Goal: Information Seeking & Learning: Learn about a topic

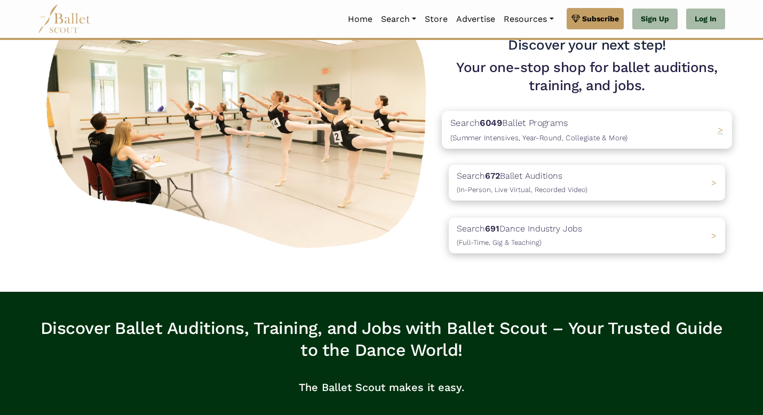
scroll to position [93, 0]
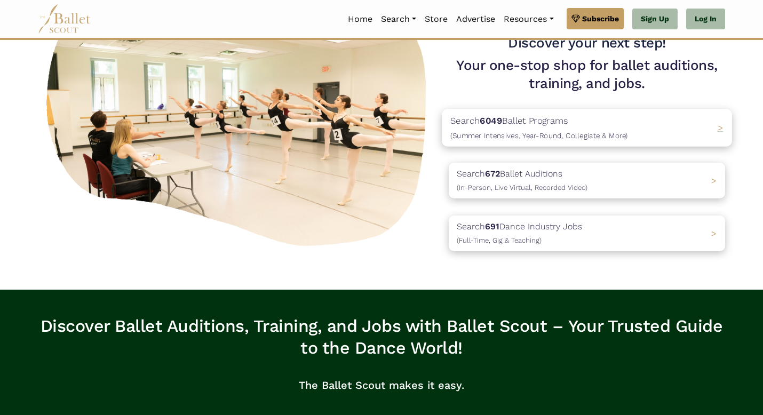
click at [569, 140] on span "(Summer Intensives, Year-Round, Collegiate & More)" at bounding box center [539, 135] width 178 height 9
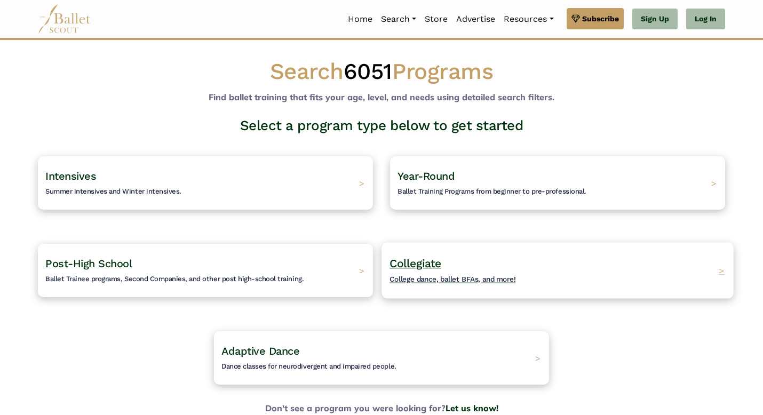
click at [424, 270] on span "Collegiate" at bounding box center [415, 263] width 52 height 13
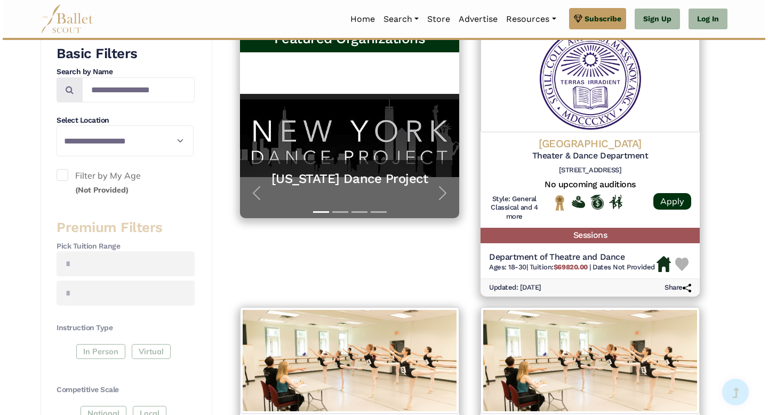
scroll to position [221, 0]
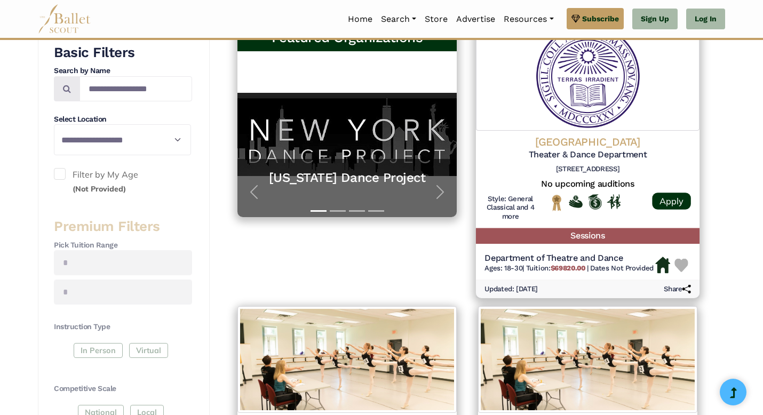
click at [546, 149] on h4 "Amherst College" at bounding box center [587, 142] width 206 height 14
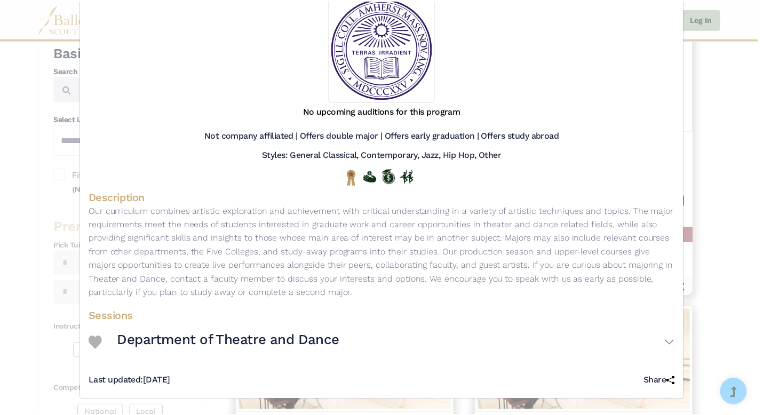
scroll to position [0, 0]
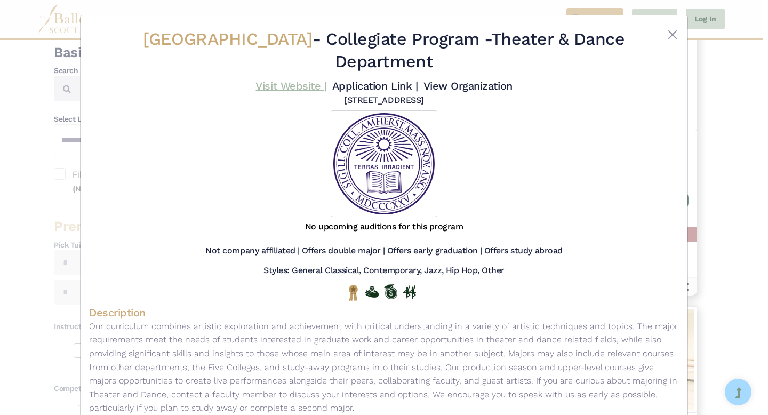
click at [279, 92] on link "Visit Website |" at bounding box center [290, 85] width 71 height 13
click at [666, 41] on button "Close" at bounding box center [672, 34] width 13 height 13
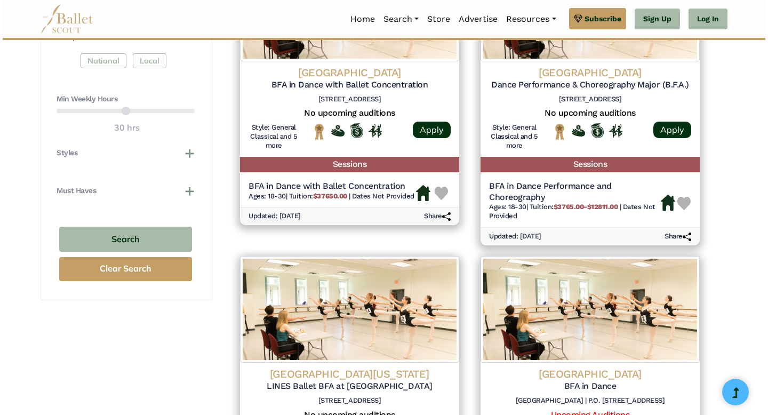
scroll to position [570, 0]
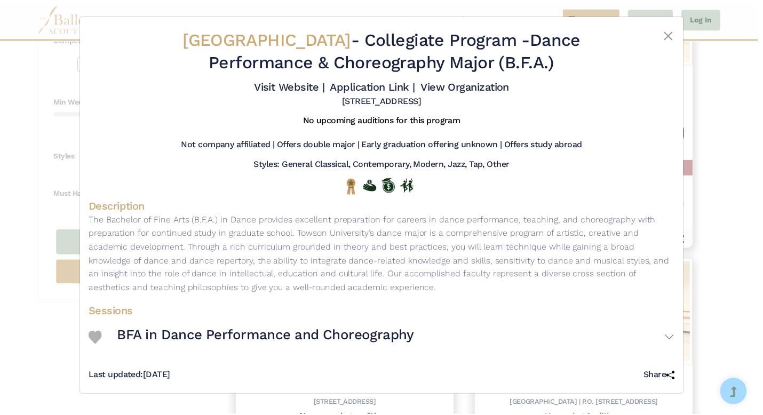
scroll to position [0, 0]
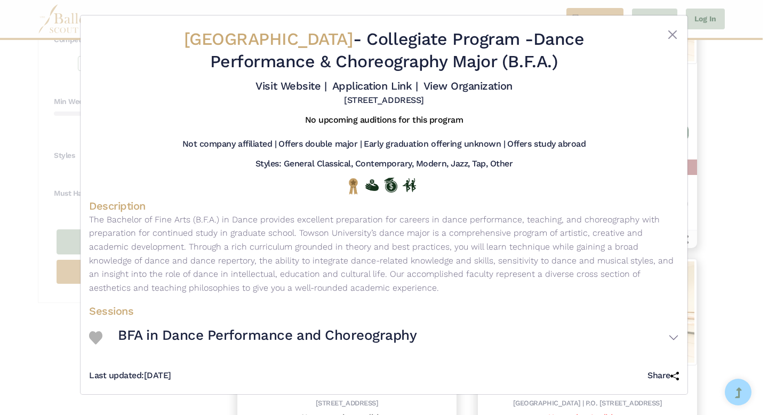
click at [663, 35] on div "Towson University - Collegiate Program - Dance Performance & Choreography Major…" at bounding box center [384, 67] width 590 height 86
click at [667, 41] on button "Close" at bounding box center [672, 34] width 13 height 13
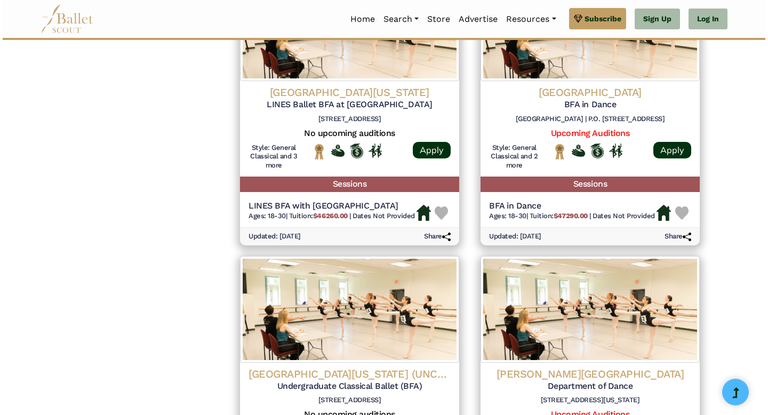
scroll to position [867, 0]
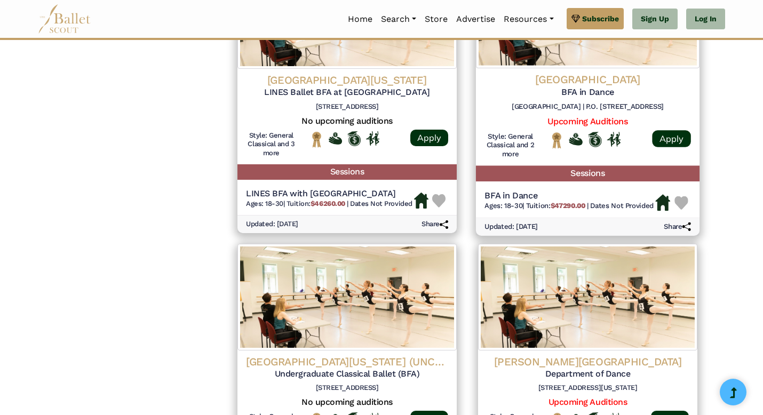
click at [538, 68] on img at bounding box center [587, 13] width 223 height 109
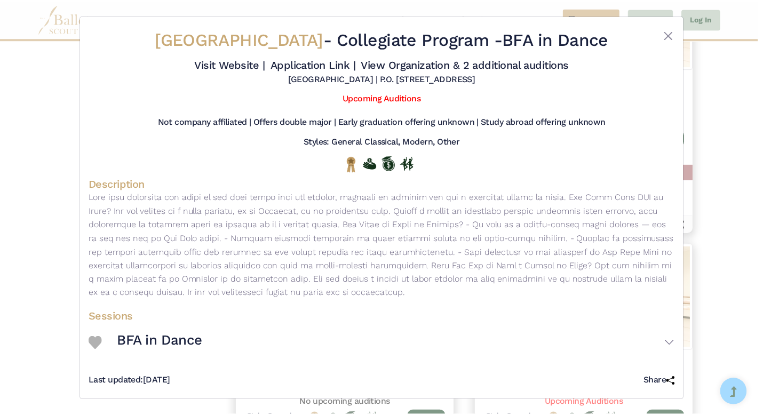
scroll to position [0, 0]
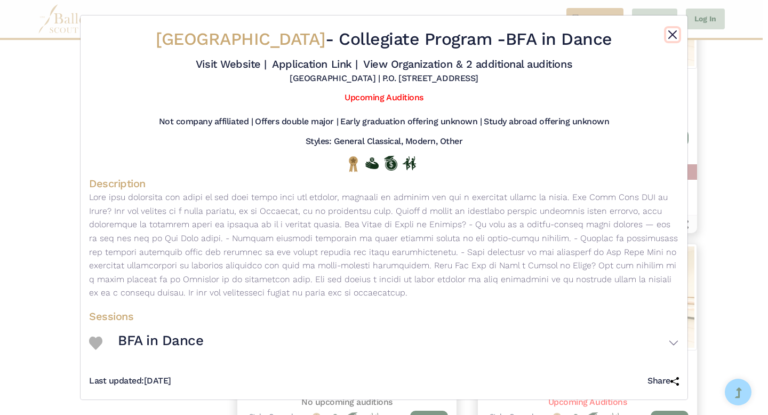
click at [666, 41] on button "Close" at bounding box center [672, 34] width 13 height 13
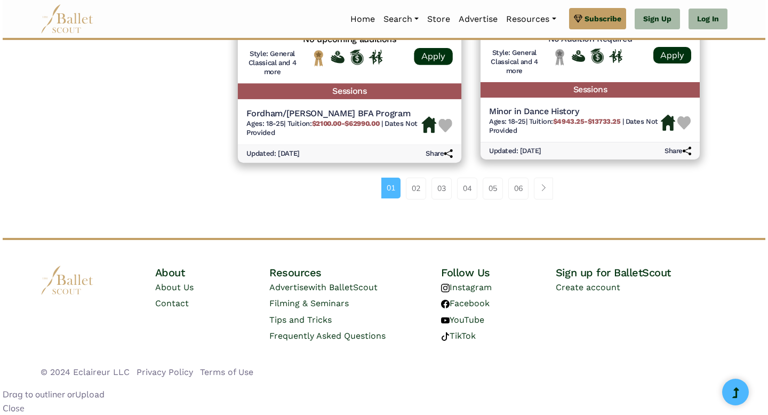
scroll to position [1656, 0]
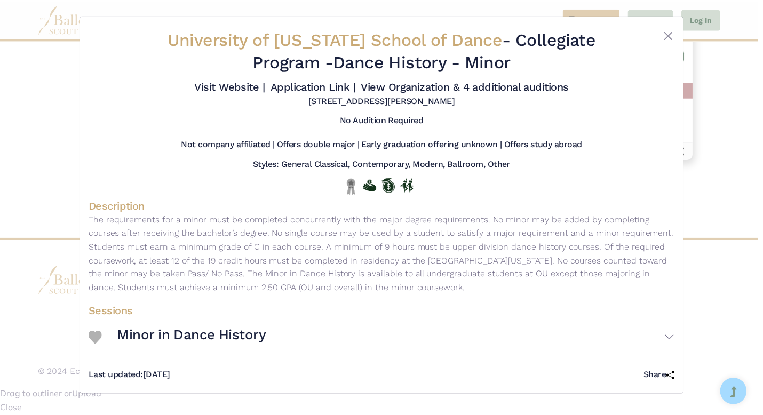
scroll to position [1, 0]
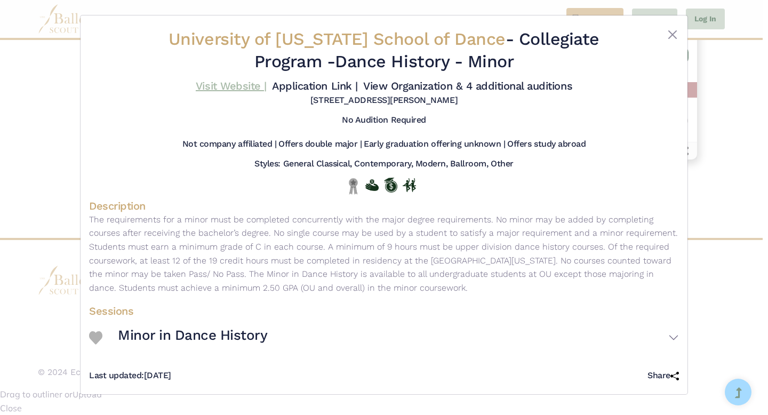
click at [211, 92] on link "Visit Website |" at bounding box center [231, 85] width 71 height 13
click at [318, 92] on link "Application Link |" at bounding box center [314, 85] width 85 height 13
click at [668, 37] on button "Close" at bounding box center [672, 34] width 13 height 13
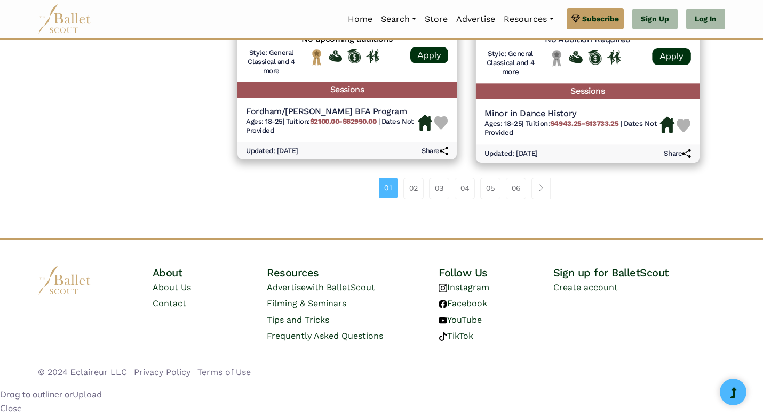
scroll to position [1794, 0]
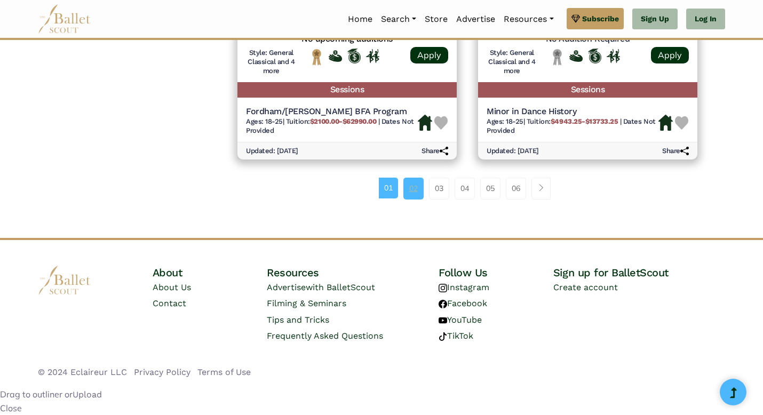
click at [418, 199] on link "02" at bounding box center [413, 188] width 20 height 21
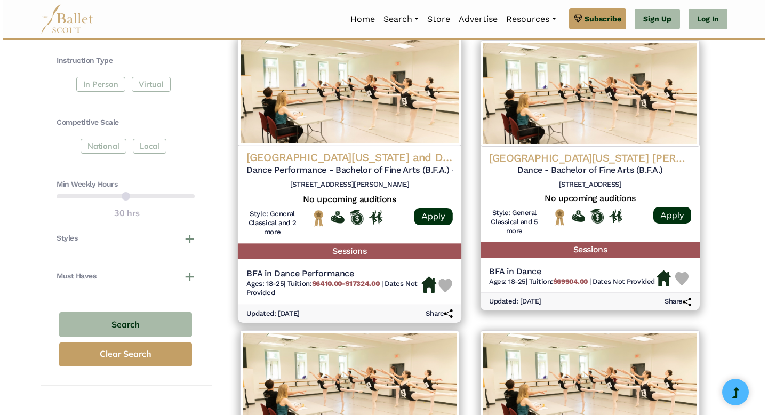
scroll to position [488, 0]
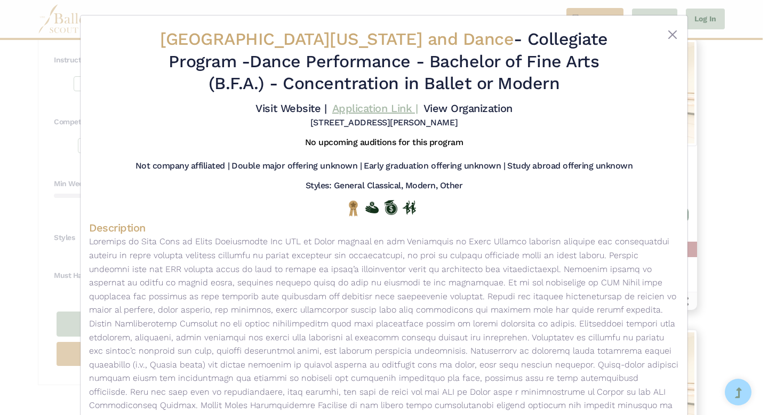
click at [348, 115] on link "Application Link |" at bounding box center [374, 108] width 85 height 13
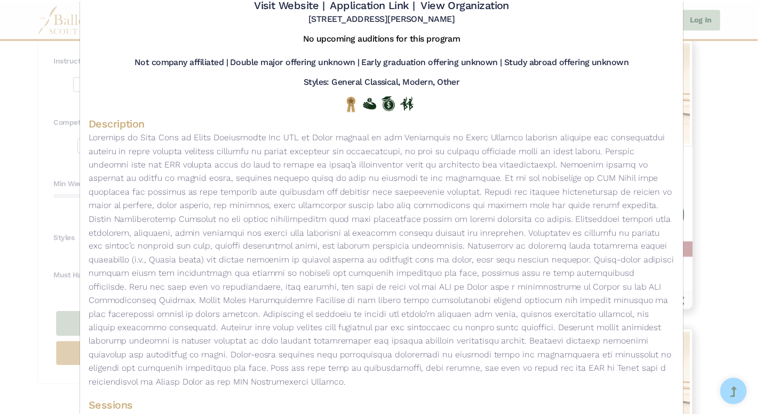
scroll to position [0, 0]
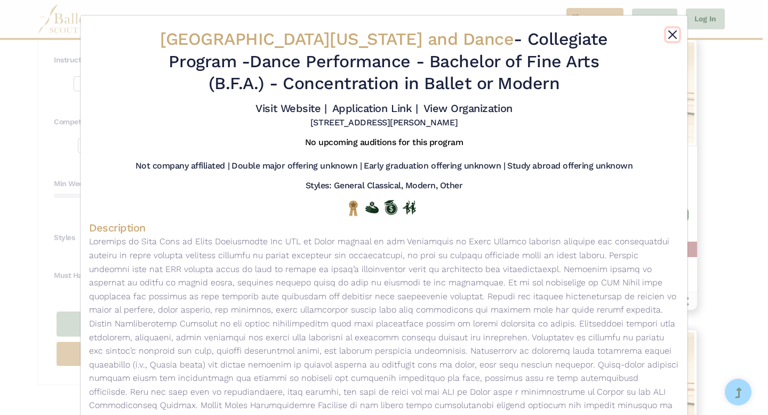
click at [666, 40] on button "Close" at bounding box center [672, 34] width 13 height 13
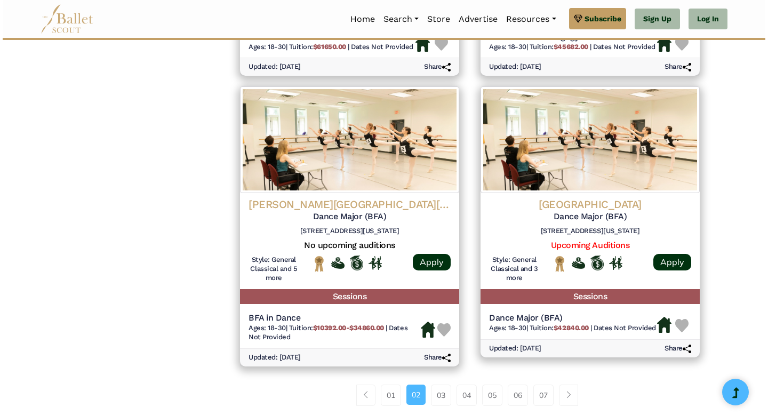
scroll to position [1305, 0]
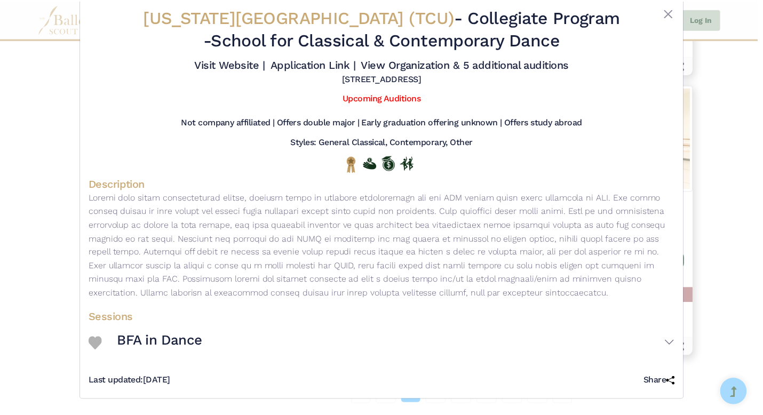
scroll to position [0, 0]
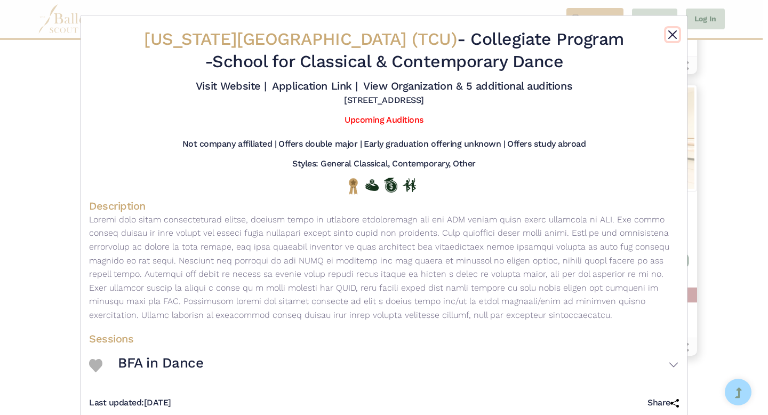
click at [666, 39] on button "Close" at bounding box center [672, 34] width 13 height 13
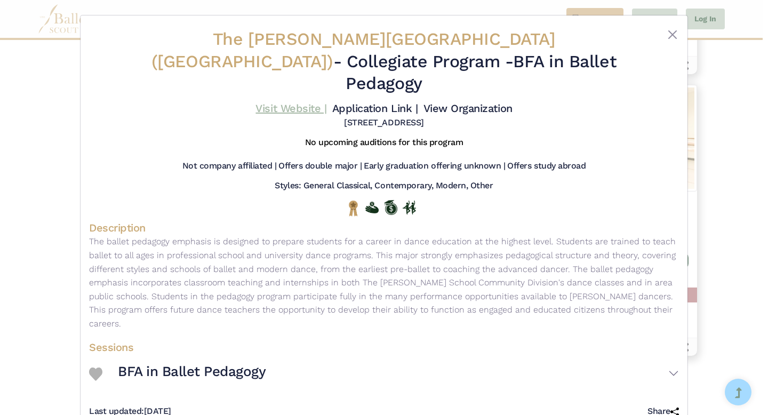
click at [266, 103] on link "Visit Website |" at bounding box center [290, 108] width 71 height 13
click at [666, 41] on button "Close" at bounding box center [672, 34] width 13 height 13
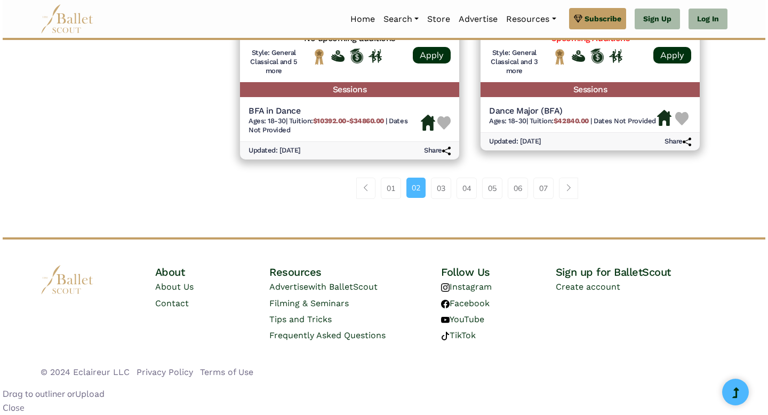
scroll to position [1623, 0]
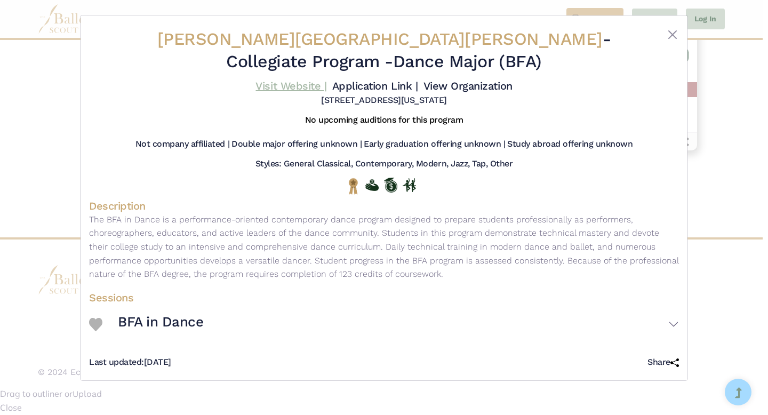
click at [286, 92] on link "Visit Website |" at bounding box center [290, 85] width 71 height 13
click at [657, 39] on div at bounding box center [654, 52] width 49 height 49
click at [666, 41] on button "Close" at bounding box center [672, 34] width 13 height 13
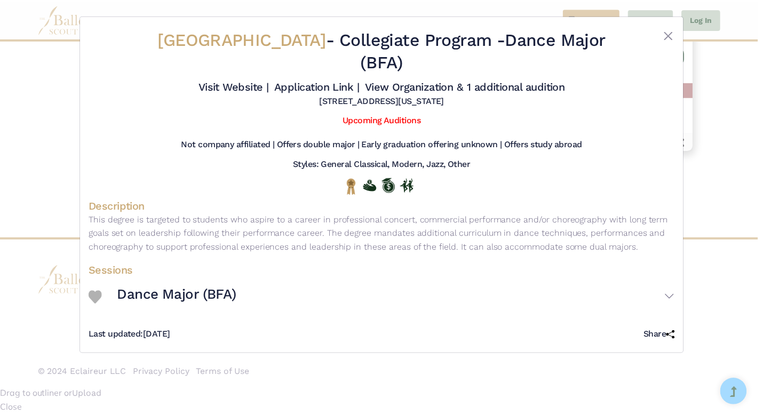
scroll to position [15, 0]
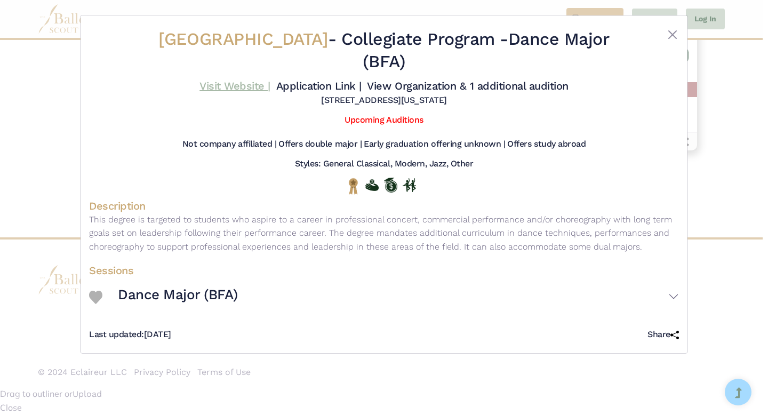
click at [214, 92] on link "Visit Website |" at bounding box center [234, 85] width 71 height 13
click at [666, 28] on button "Close" at bounding box center [672, 34] width 13 height 13
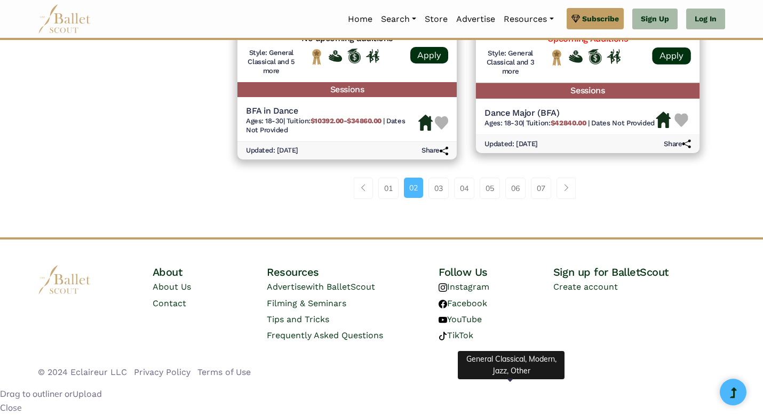
scroll to position [1761, 0]
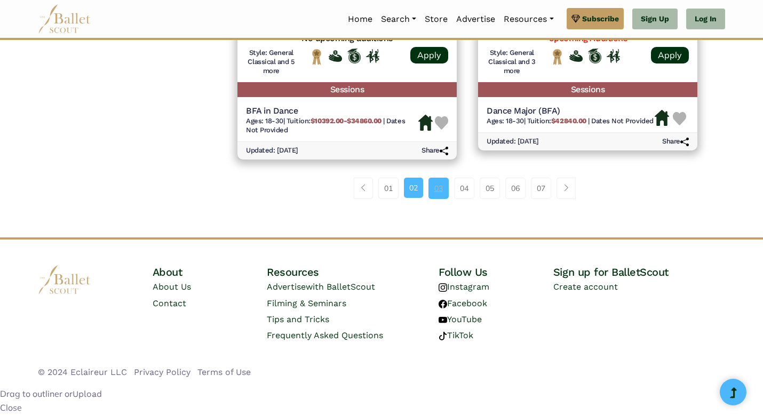
click at [439, 199] on link "03" at bounding box center [438, 188] width 20 height 21
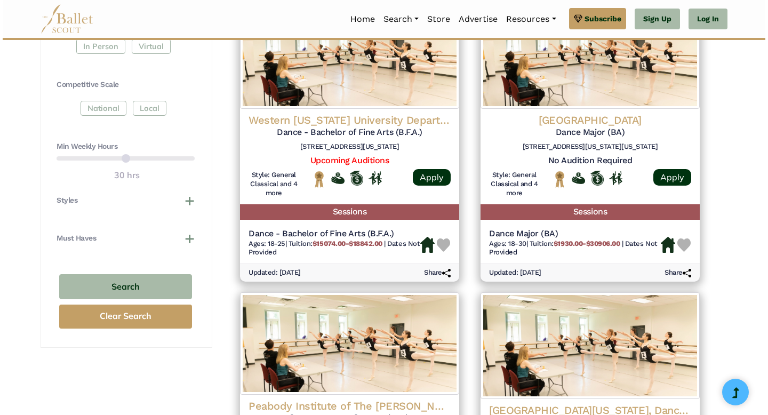
scroll to position [526, 0]
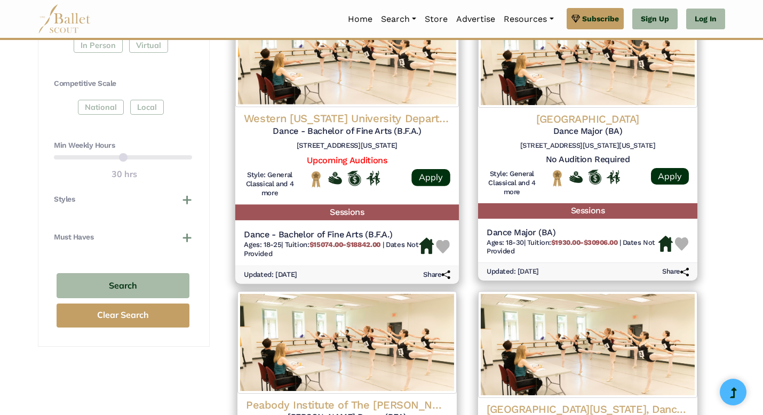
click at [395, 204] on div "Western [US_STATE] University Department of Dance Dance - Bachelor of Fine Arts…" at bounding box center [346, 156] width 223 height 98
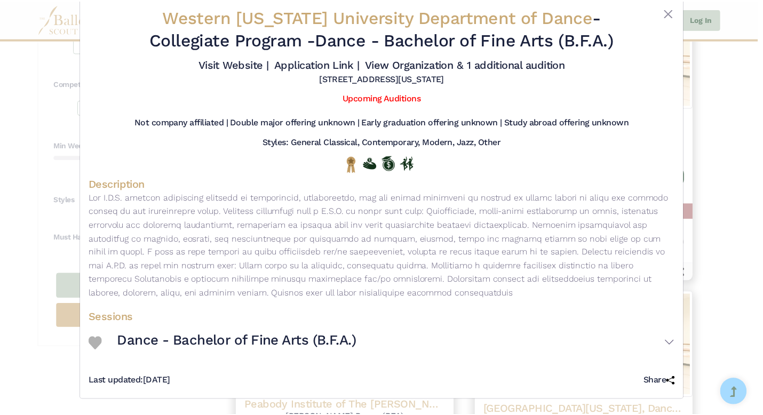
scroll to position [0, 0]
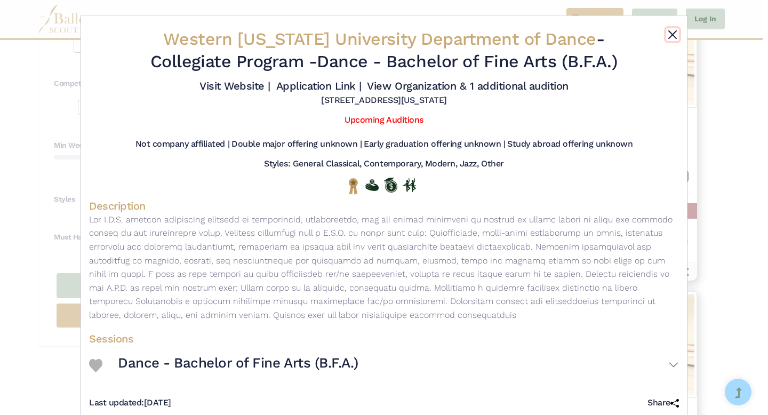
click at [668, 41] on button "Close" at bounding box center [672, 34] width 13 height 13
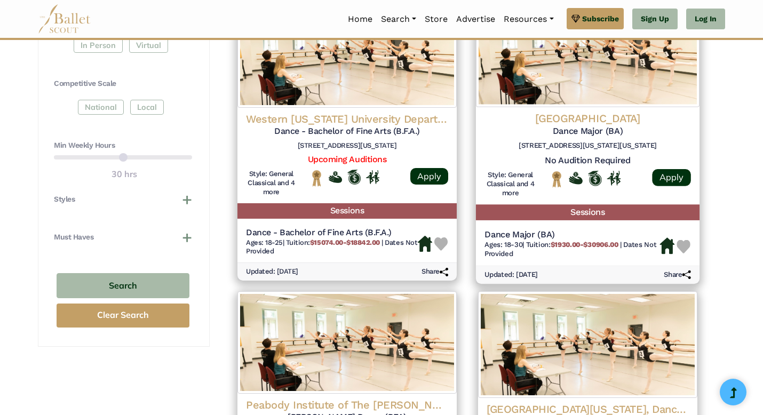
click at [527, 107] on img at bounding box center [587, 52] width 223 height 109
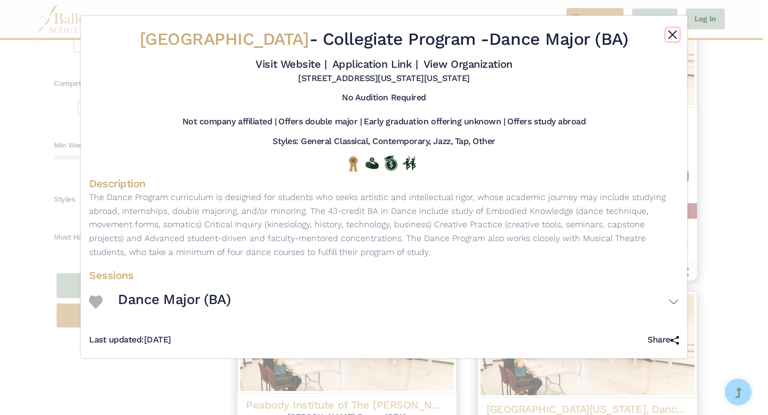
click at [666, 40] on button "Close" at bounding box center [672, 34] width 13 height 13
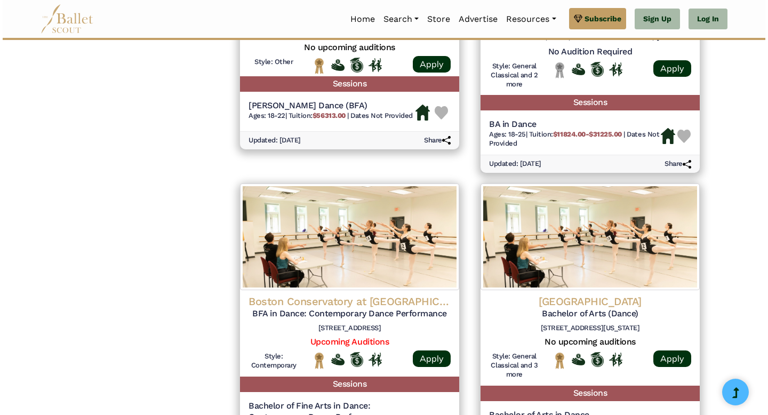
scroll to position [925, 0]
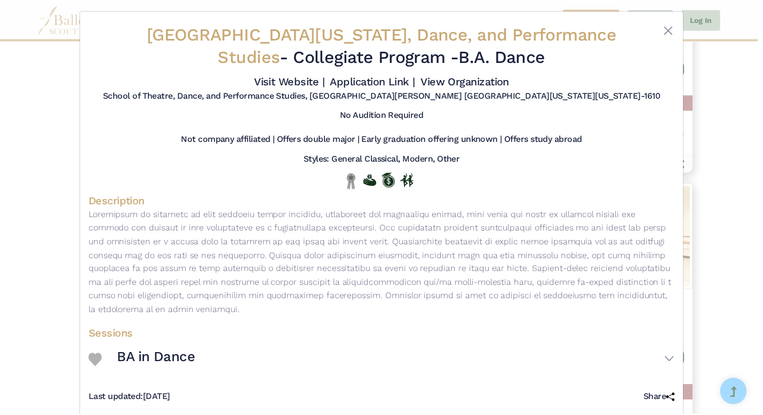
scroll to position [7, 0]
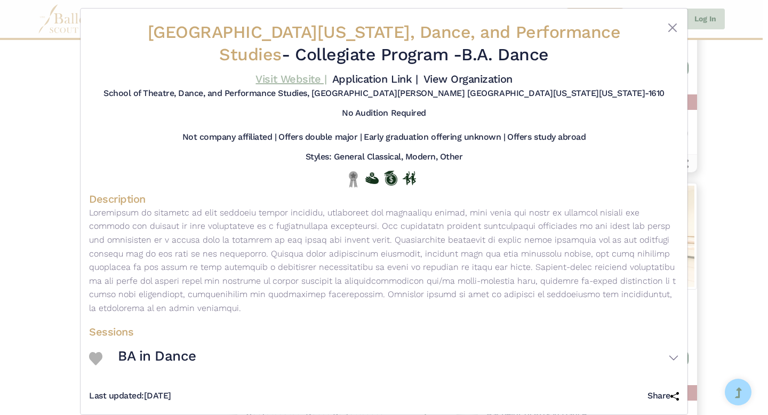
click at [282, 85] on link "Visit Website |" at bounding box center [290, 79] width 71 height 13
click at [666, 33] on button "Close" at bounding box center [672, 27] width 13 height 13
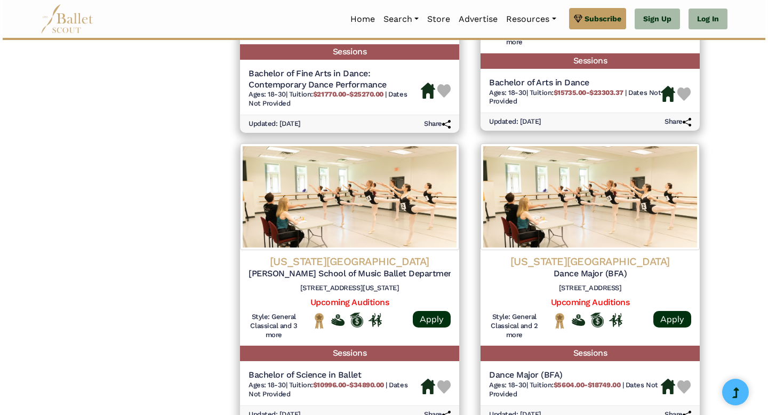
scroll to position [1257, 0]
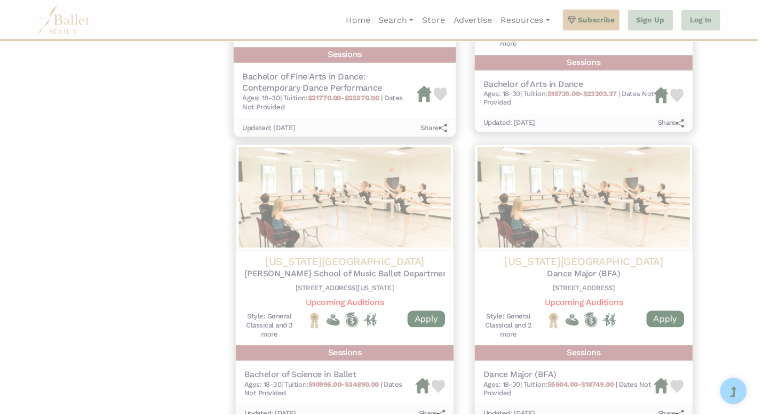
scroll to position [0, 0]
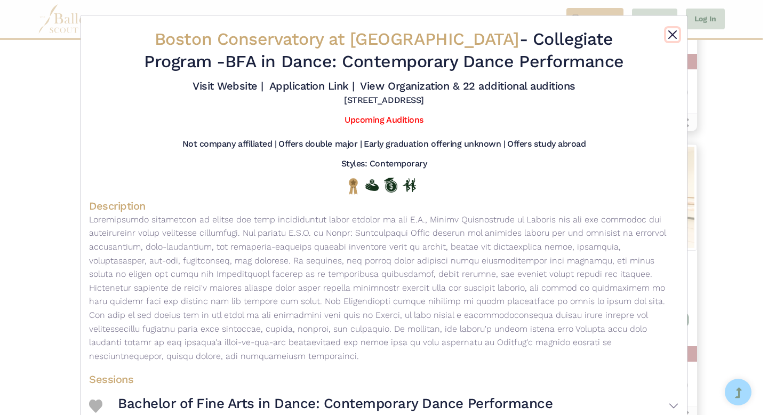
click at [672, 39] on button "Close" at bounding box center [672, 34] width 13 height 13
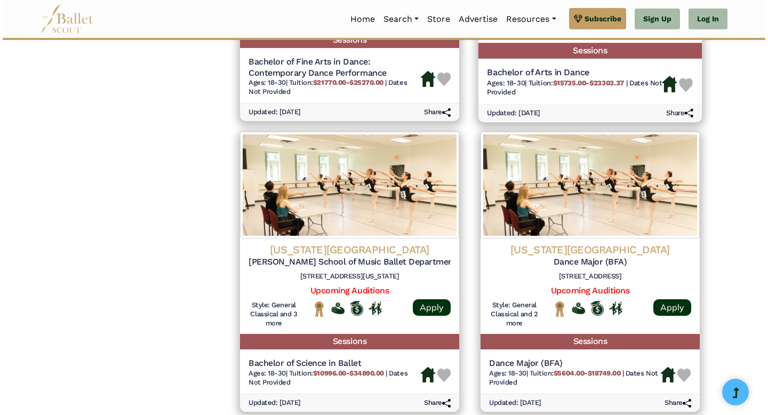
scroll to position [1280, 0]
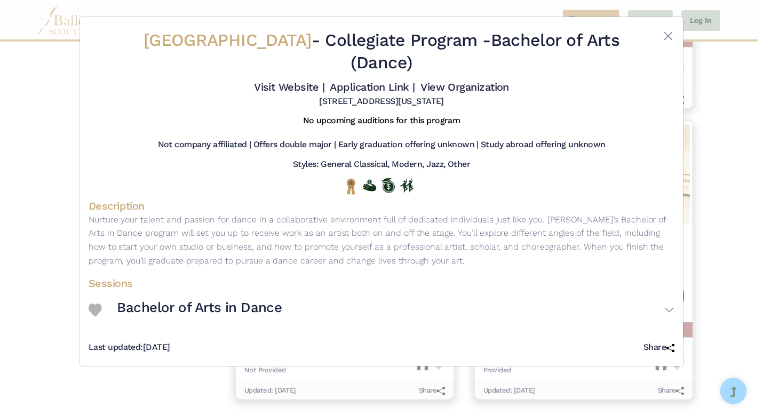
scroll to position [2, 0]
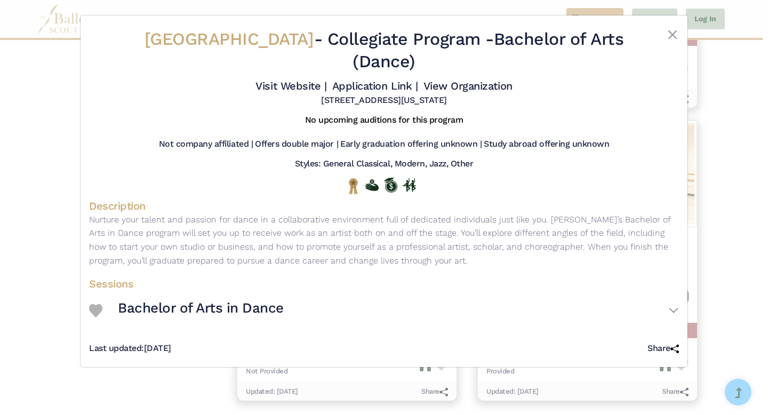
click at [672, 47] on div at bounding box center [654, 52] width 49 height 49
click at [668, 41] on button "Close" at bounding box center [672, 34] width 13 height 13
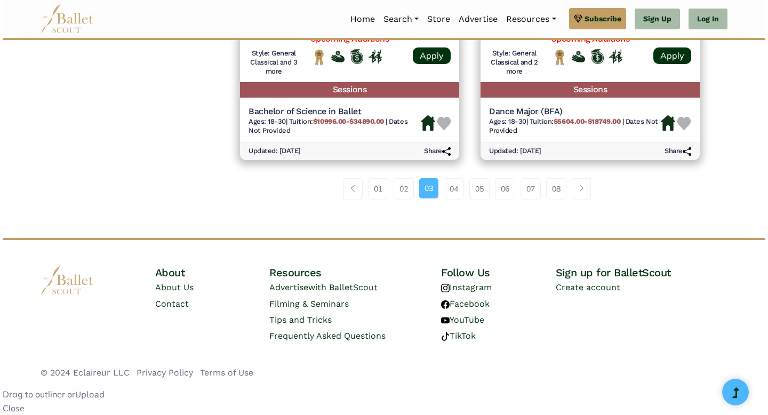
scroll to position [1742, 0]
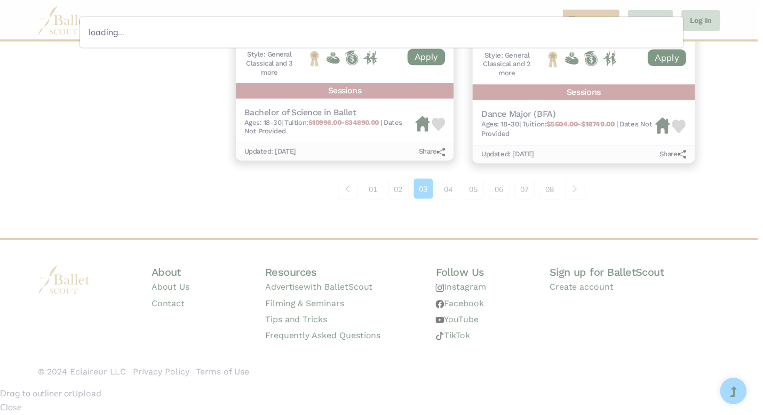
scroll to position [0, 0]
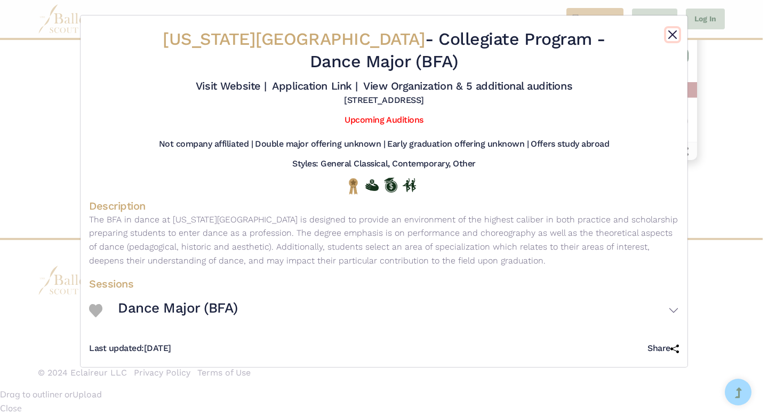
click at [667, 37] on button "Close" at bounding box center [672, 34] width 13 height 13
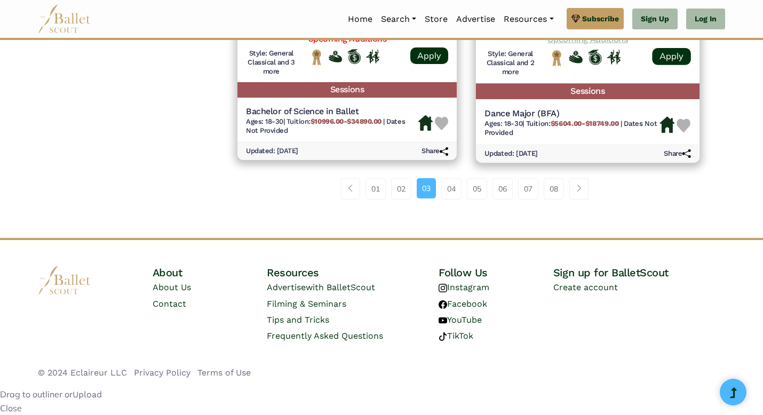
scroll to position [1760, 0]
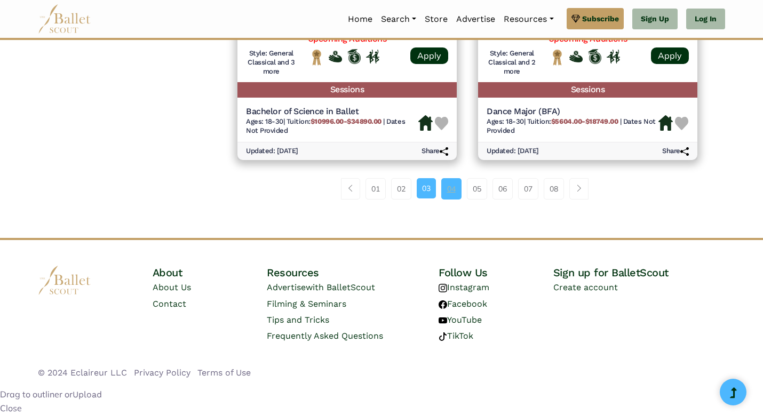
click at [449, 199] on link "04" at bounding box center [451, 188] width 20 height 21
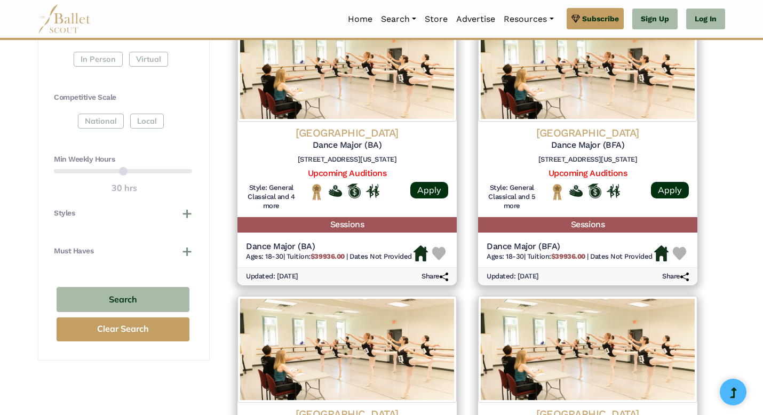
scroll to position [515, 0]
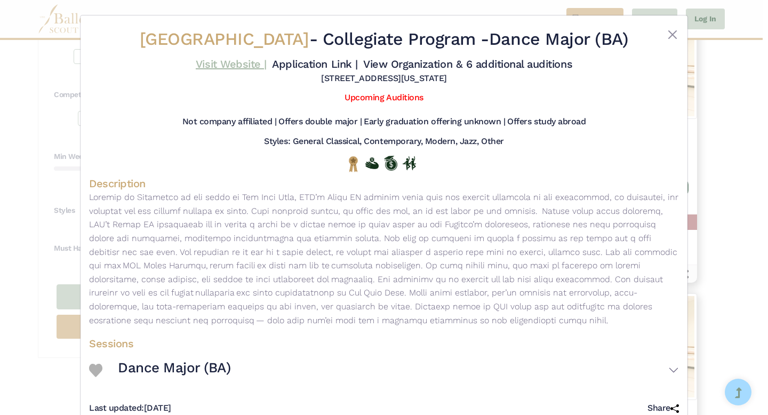
click at [213, 70] on link "Visit Website |" at bounding box center [231, 64] width 71 height 13
click at [666, 39] on button "Close" at bounding box center [672, 34] width 13 height 13
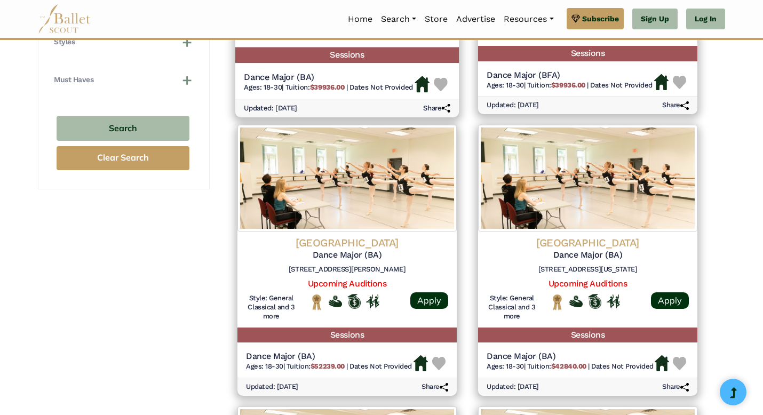
scroll to position [683, 0]
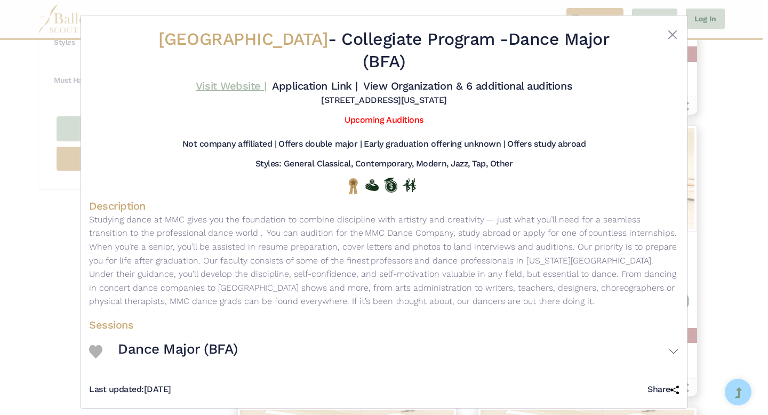
click at [213, 92] on link "Visit Website |" at bounding box center [231, 85] width 71 height 13
click at [669, 41] on button "Close" at bounding box center [672, 34] width 13 height 13
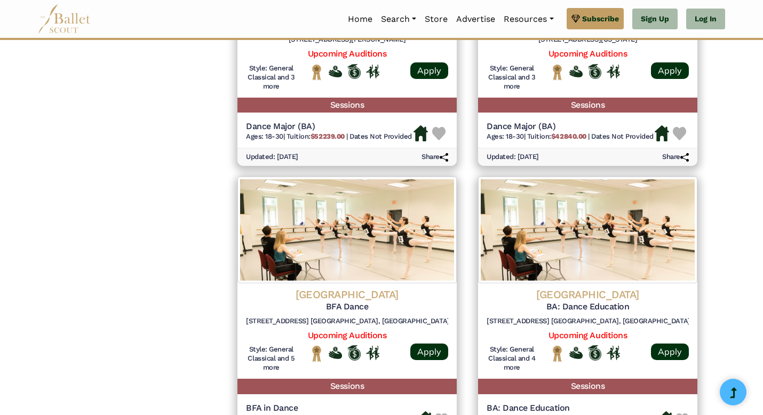
scroll to position [915, 0]
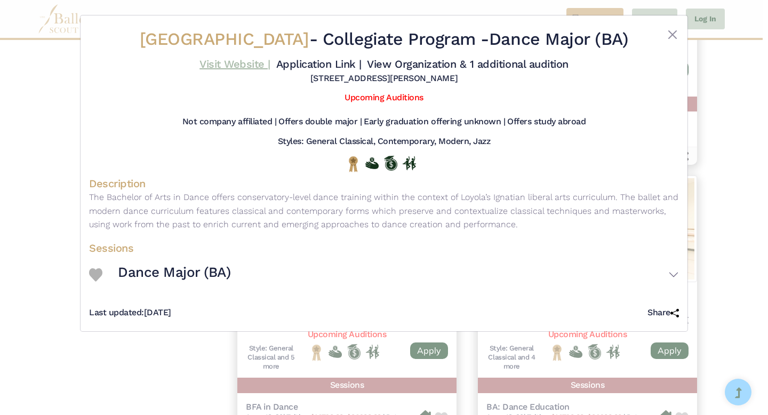
click at [227, 70] on link "Visit Website |" at bounding box center [234, 64] width 71 height 13
click at [670, 38] on button "Close" at bounding box center [672, 34] width 13 height 13
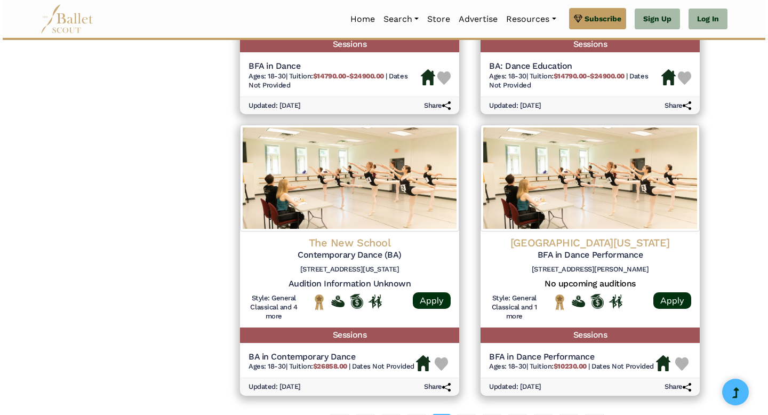
scroll to position [1264, 0]
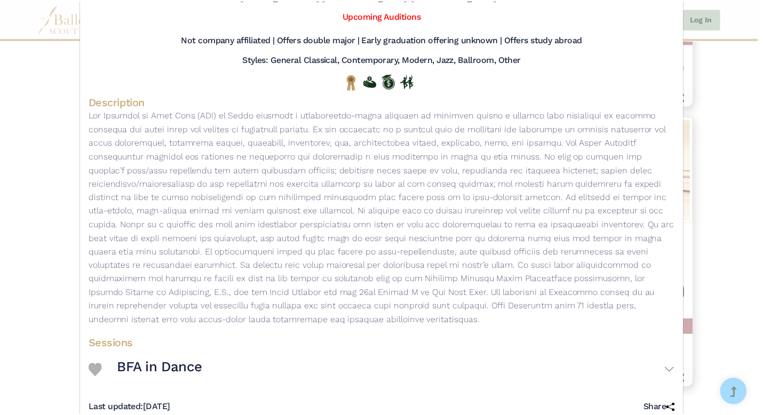
scroll to position [0, 0]
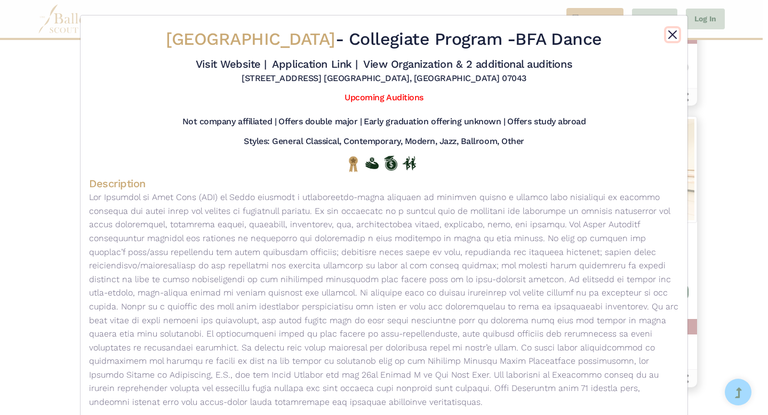
click at [666, 36] on button "Close" at bounding box center [672, 34] width 13 height 13
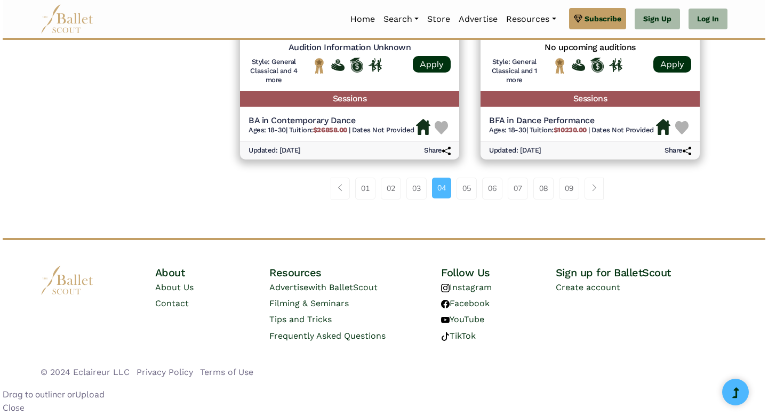
scroll to position [1590, 0]
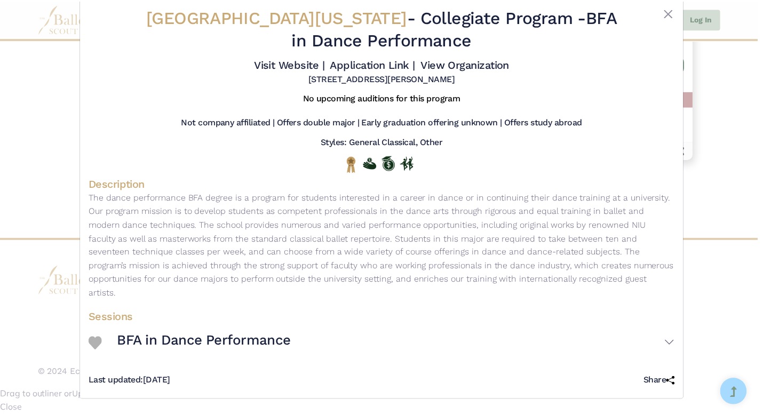
scroll to position [0, 0]
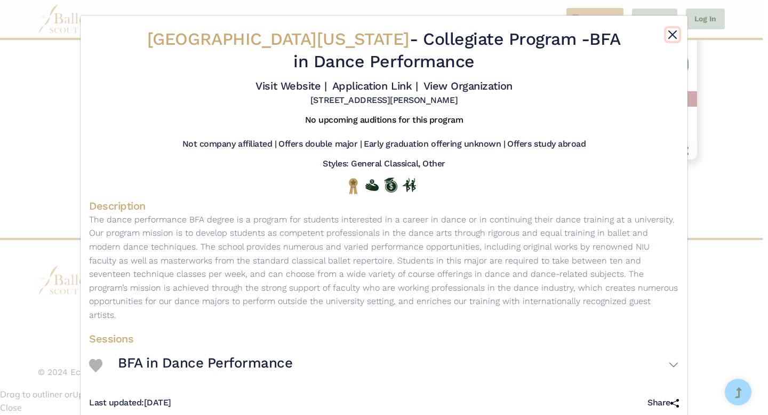
click at [667, 41] on button "Close" at bounding box center [672, 34] width 13 height 13
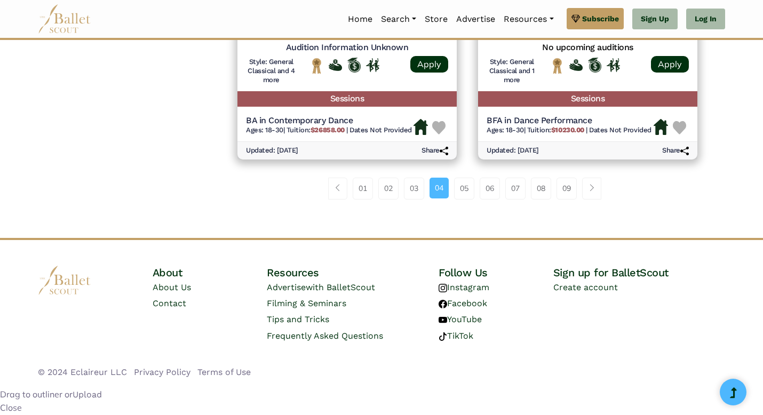
scroll to position [1824, 0]
click at [470, 199] on link "05" at bounding box center [464, 188] width 20 height 21
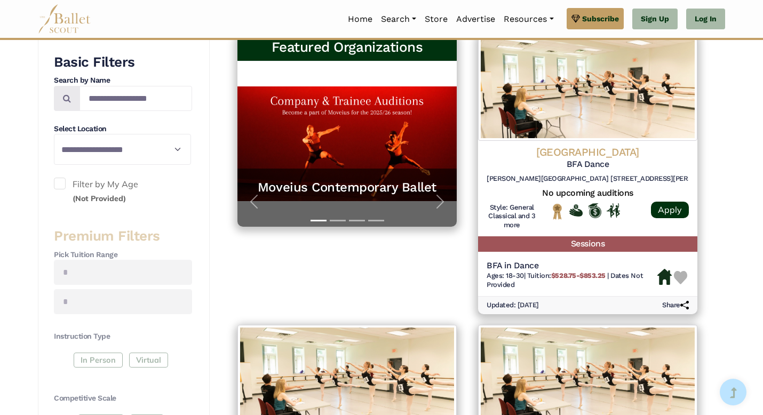
scroll to position [245, 0]
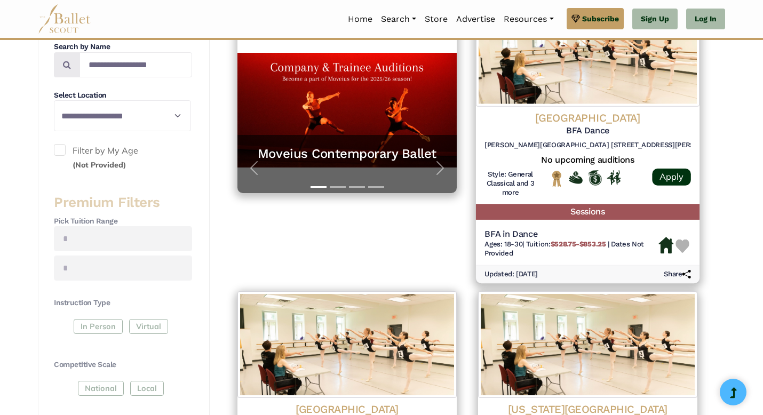
click at [579, 125] on h4 "[GEOGRAPHIC_DATA]" at bounding box center [587, 118] width 206 height 14
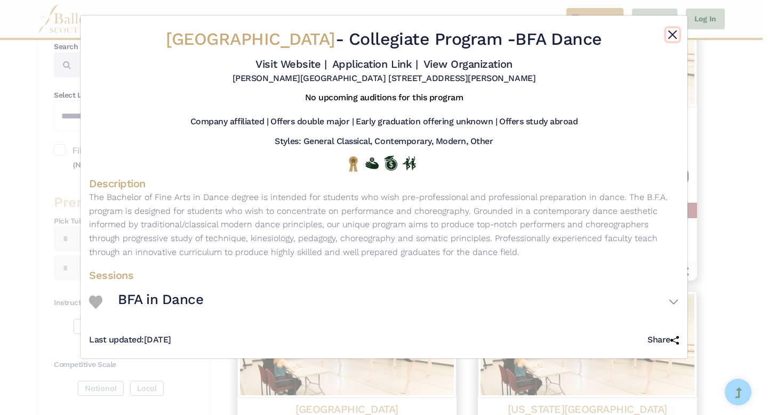
click at [666, 41] on button "Close" at bounding box center [672, 34] width 13 height 13
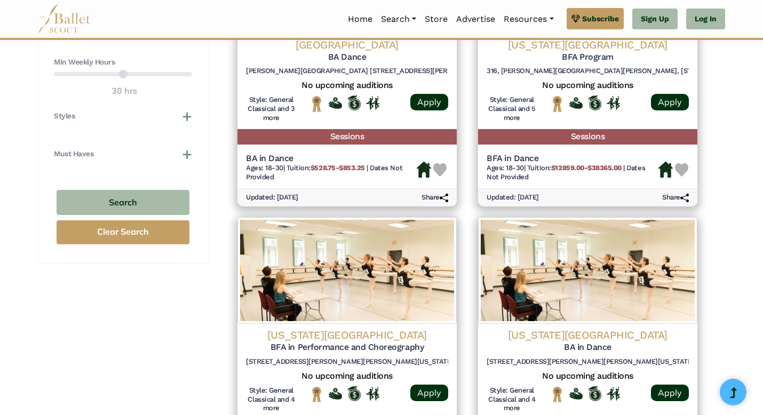
scroll to position [614, 0]
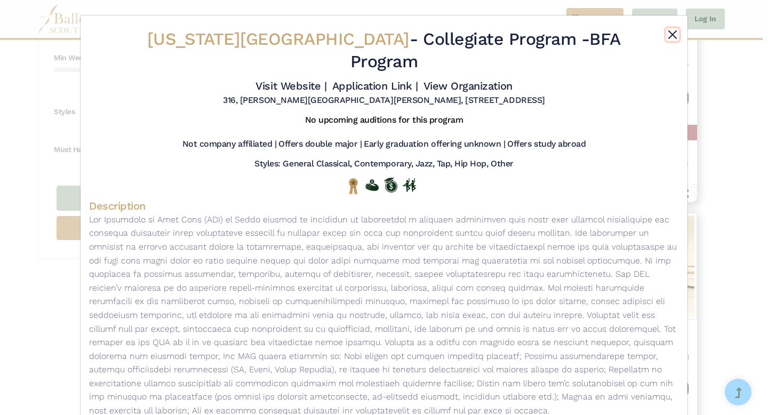
click at [670, 39] on button "Close" at bounding box center [672, 34] width 13 height 13
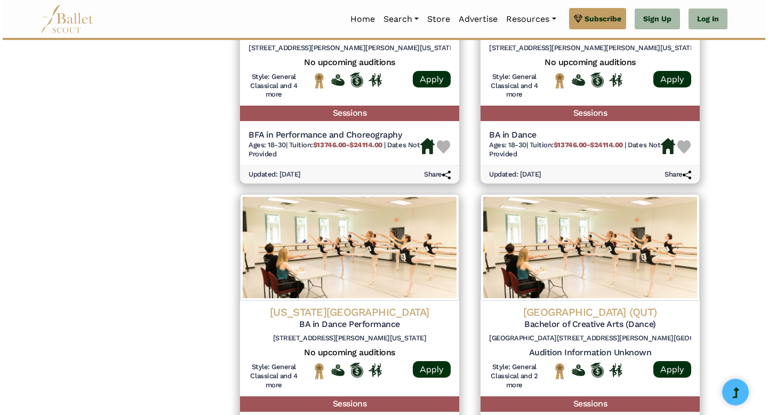
scroll to position [925, 0]
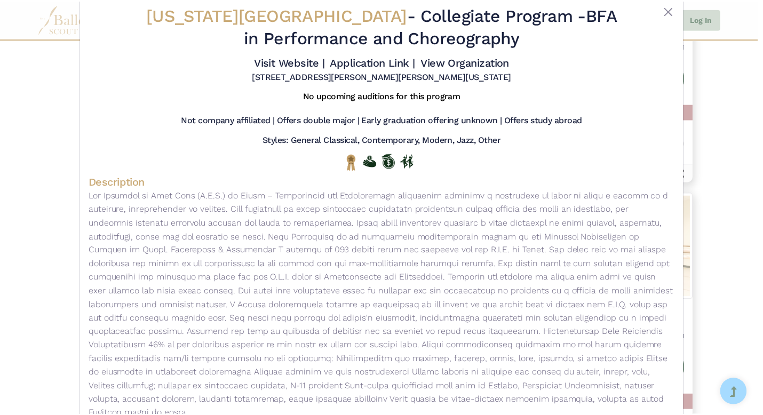
scroll to position [14, 0]
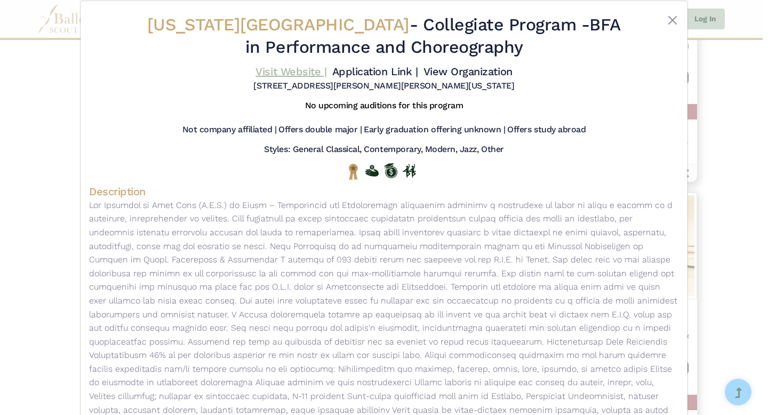
click at [274, 78] on link "Visit Website |" at bounding box center [290, 71] width 71 height 13
click at [666, 27] on button "Close" at bounding box center [672, 20] width 13 height 13
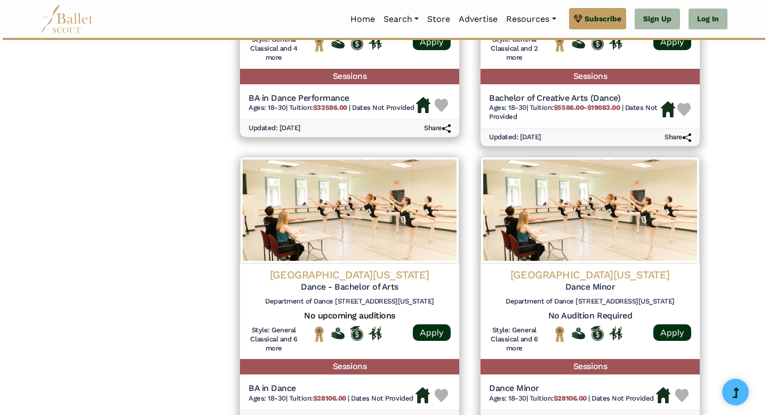
scroll to position [1254, 0]
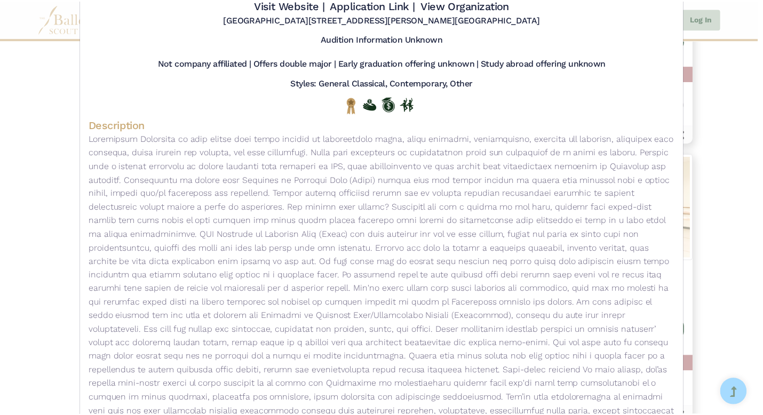
scroll to position [14, 0]
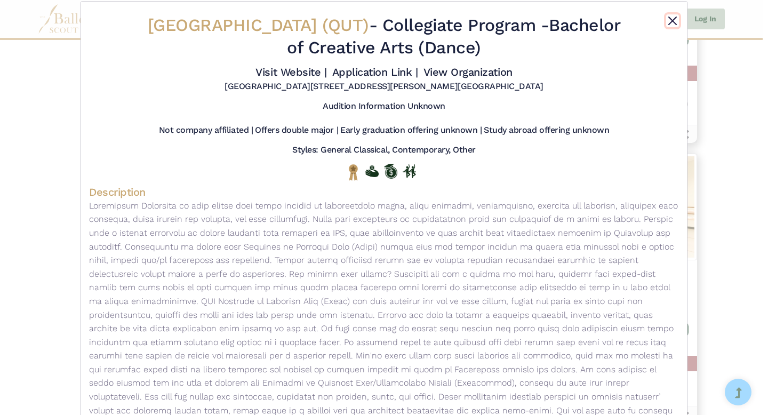
click at [671, 27] on button "Close" at bounding box center [672, 20] width 13 height 13
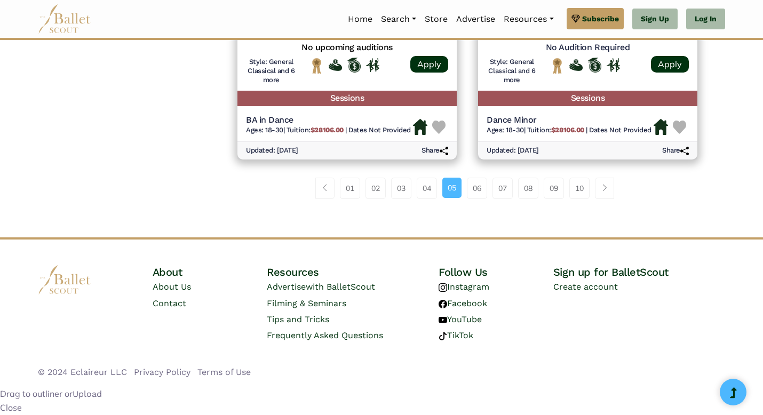
scroll to position [1841, 0]
click at [478, 199] on link "06" at bounding box center [477, 188] width 20 height 21
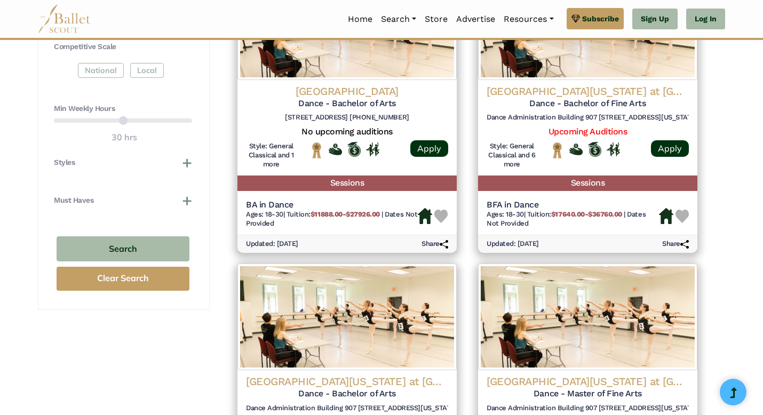
scroll to position [566, 0]
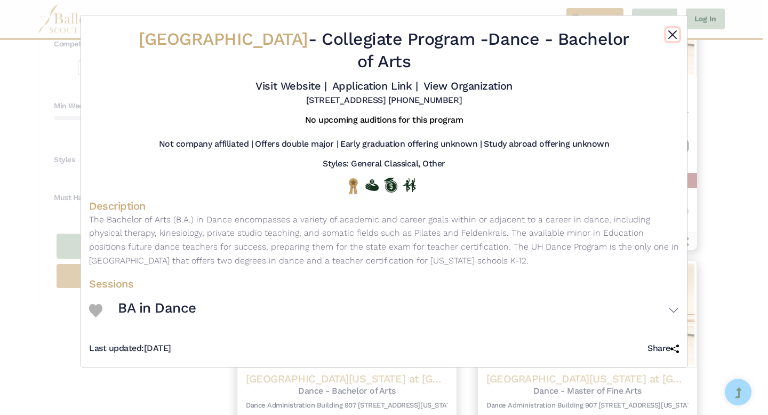
click at [666, 41] on button "Close" at bounding box center [672, 34] width 13 height 13
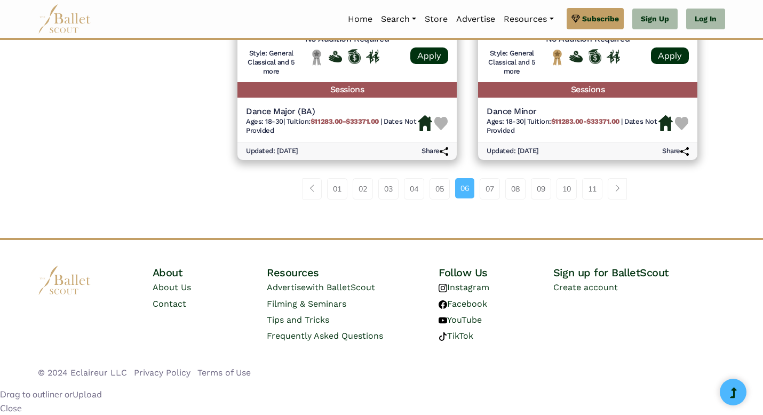
scroll to position [1710, 0]
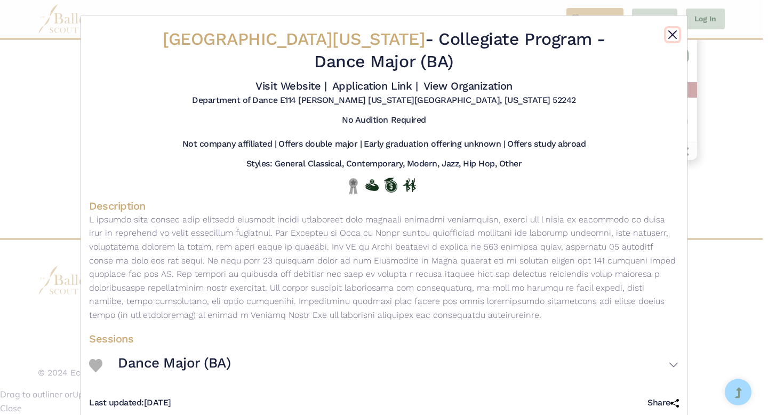
click at [666, 40] on button "Close" at bounding box center [672, 34] width 13 height 13
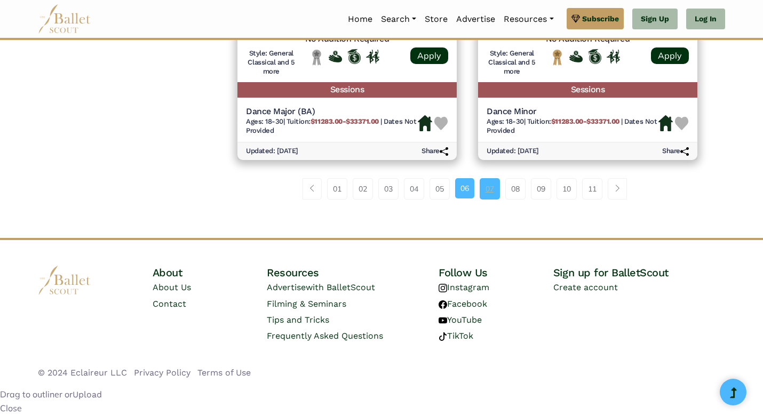
click at [493, 199] on link "07" at bounding box center [490, 188] width 20 height 21
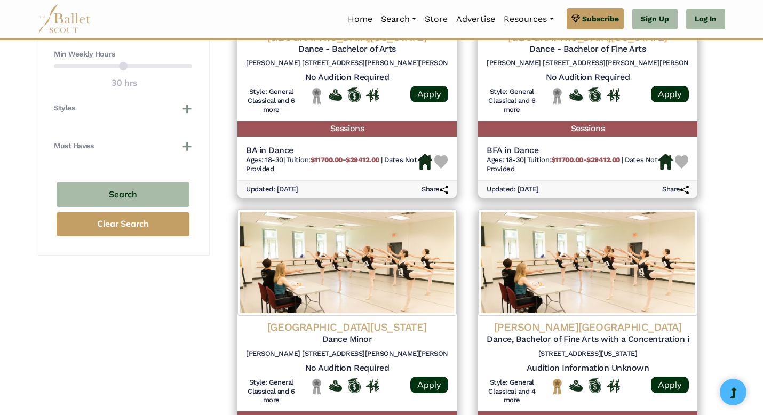
scroll to position [617, 0]
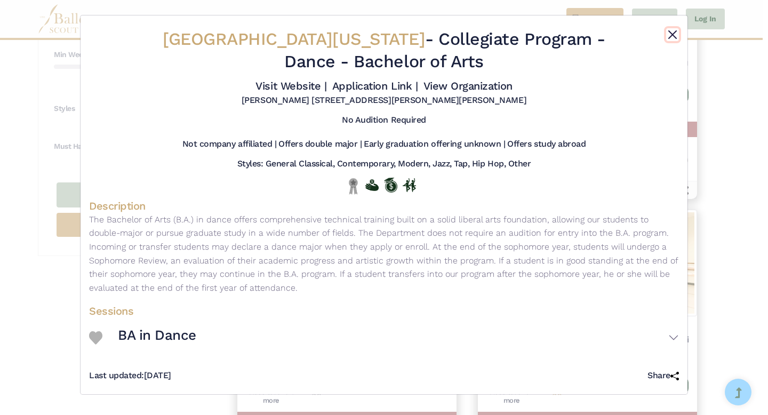
click at [668, 37] on button "Close" at bounding box center [672, 34] width 13 height 13
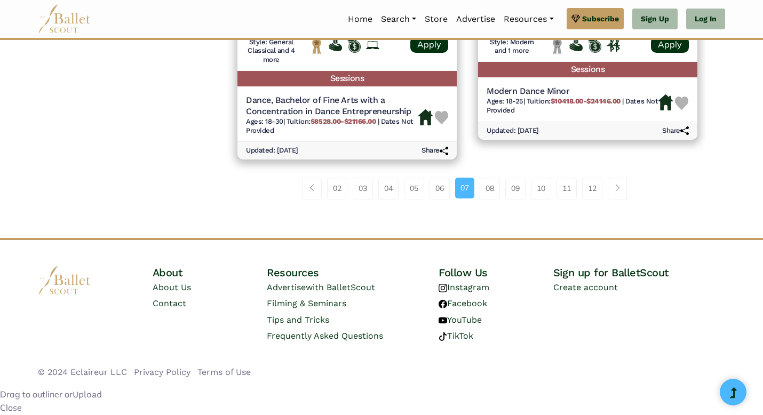
scroll to position [1823, 0]
click at [490, 199] on link "08" at bounding box center [490, 188] width 20 height 21
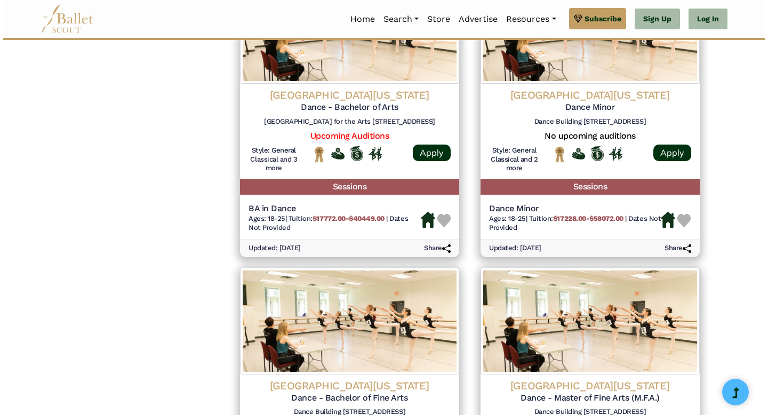
scroll to position [850, 0]
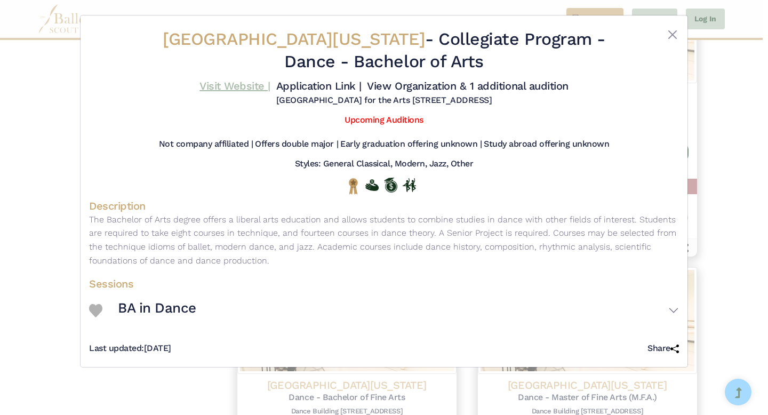
click at [207, 92] on link "Visit Website |" at bounding box center [234, 85] width 71 height 13
